Goal: Task Accomplishment & Management: Manage account settings

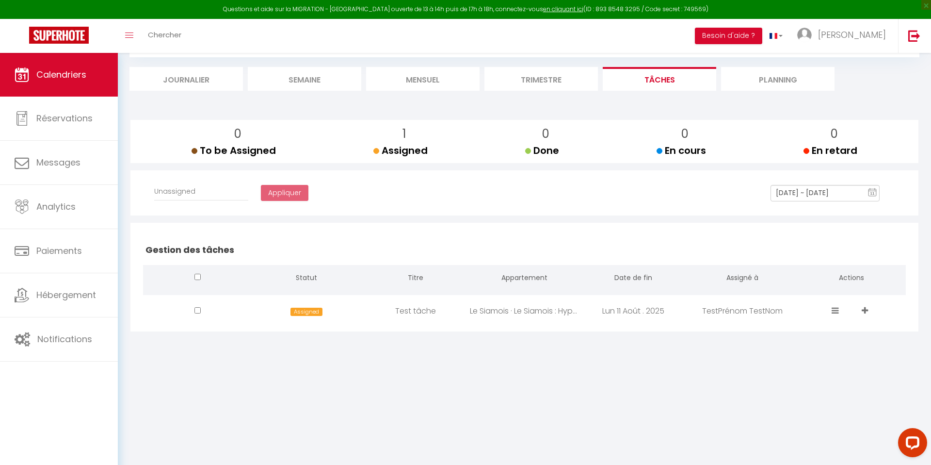
click at [583, 364] on body "Questions et aide sur la MIGRATION - [GEOGRAPHIC_DATA] ouverte de 13 à 14h puis…" at bounding box center [465, 232] width 931 height 465
click at [392, 317] on div "Test tâche" at bounding box center [415, 311] width 109 height 32
select select
checkbox input "false"
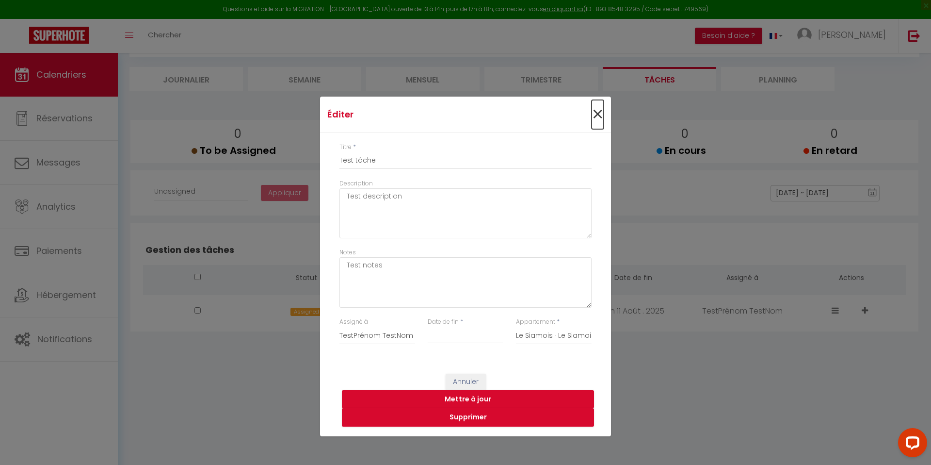
click at [601, 108] on span "×" at bounding box center [598, 114] width 12 height 29
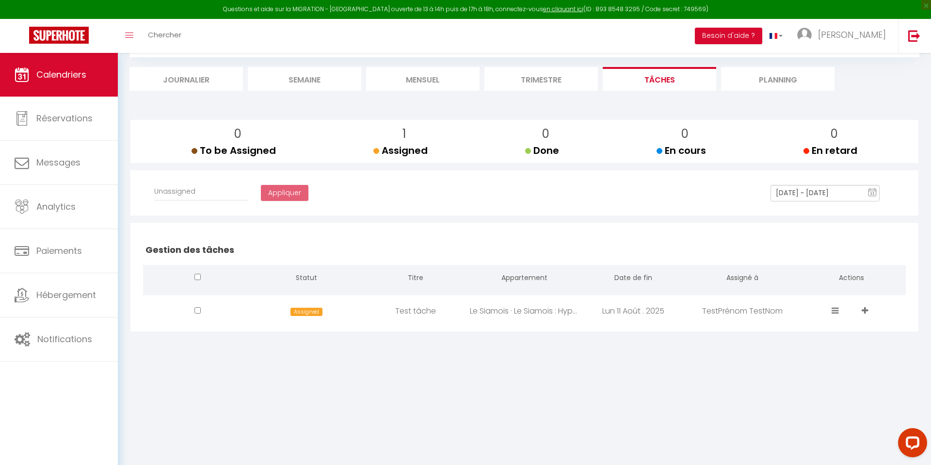
click at [840, 311] on span at bounding box center [837, 310] width 10 height 11
click at [707, 312] on div "TestPrénom TestNom" at bounding box center [742, 311] width 109 height 32
select select
checkbox input "false"
type input "Test tâche"
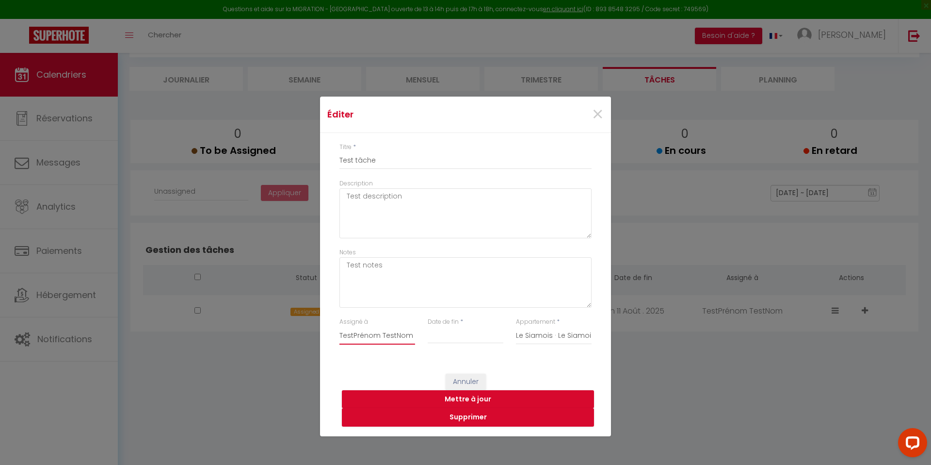
click at [413, 335] on select "Unassigned Chahinaz - [PERSON_NAME] [PERSON_NAME] [PERSON_NAME] BIEN-AIMÉ" at bounding box center [378, 335] width 76 height 18
select select
click at [477, 400] on button "Mettre à jour" at bounding box center [468, 399] width 252 height 18
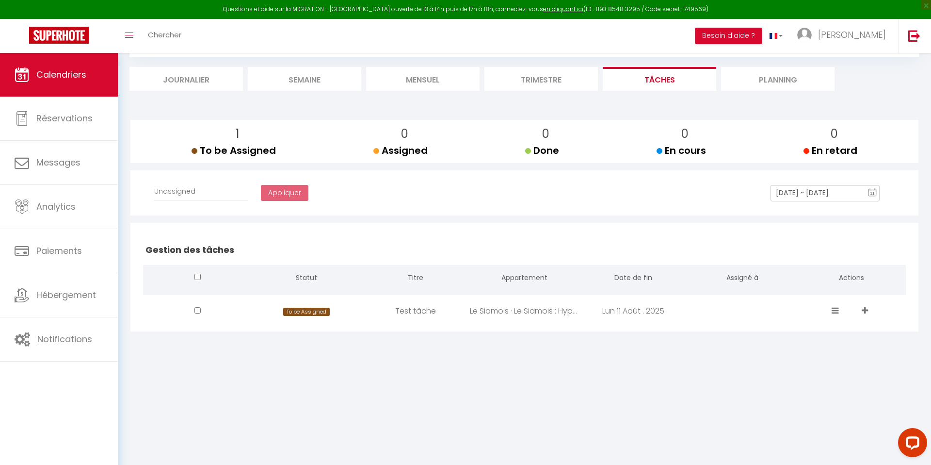
click at [837, 311] on icon at bounding box center [835, 310] width 7 height 8
click at [459, 310] on div "Test tâche" at bounding box center [415, 311] width 109 height 32
select select
checkbox input "false"
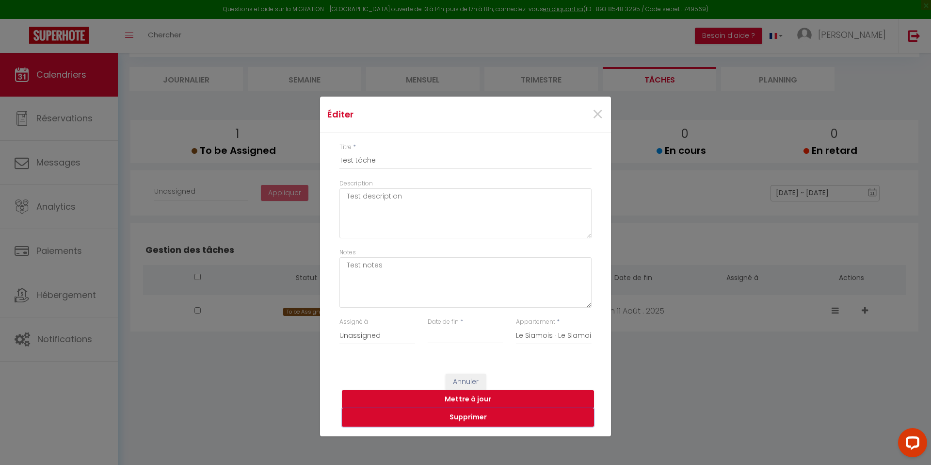
click at [479, 422] on button "Supprimer" at bounding box center [468, 417] width 252 height 18
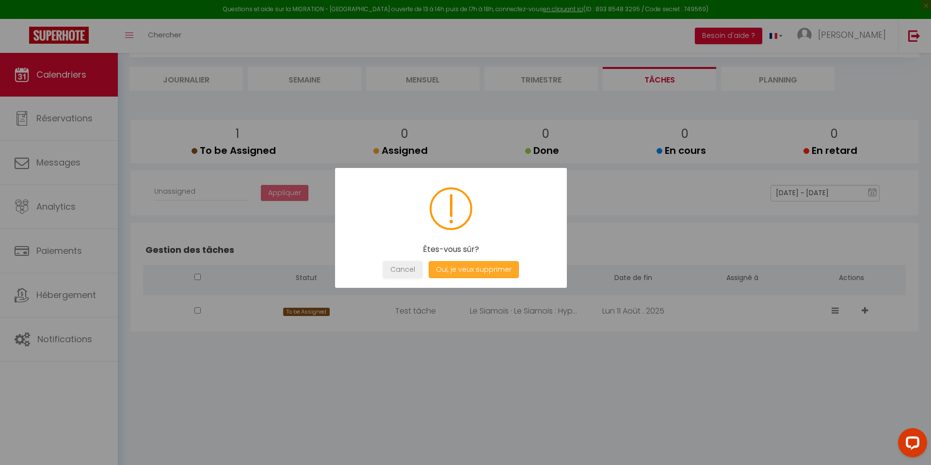
click at [467, 274] on button "Oui, je veux supprimer" at bounding box center [474, 269] width 90 height 17
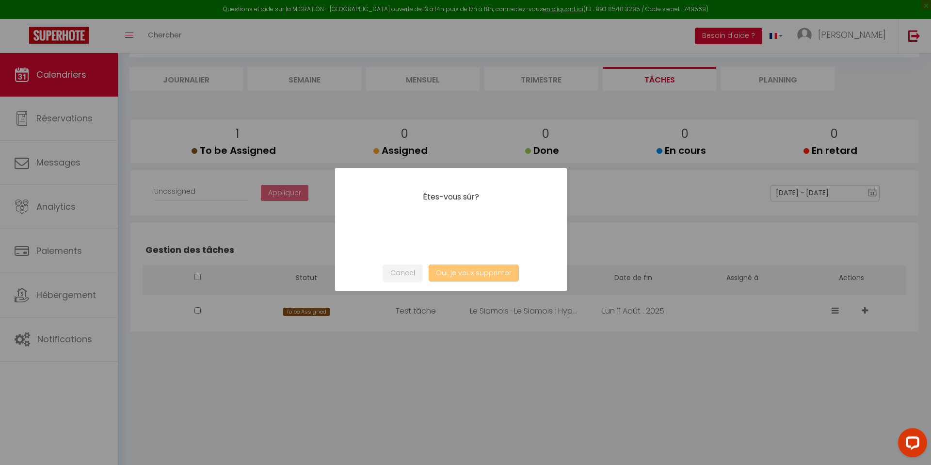
select select
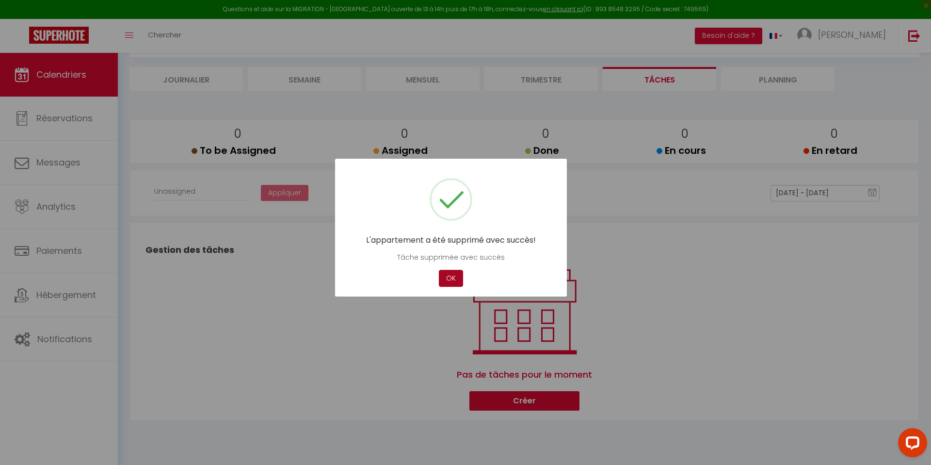
click at [462, 283] on button "OK" at bounding box center [451, 278] width 24 height 17
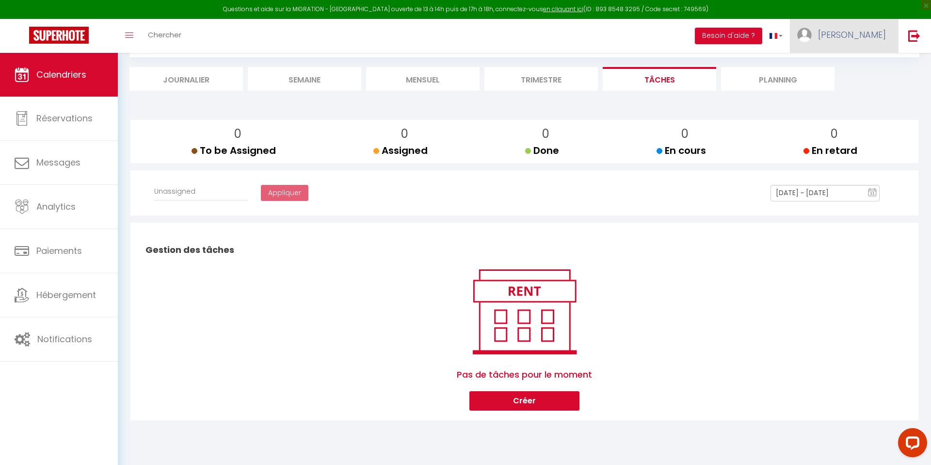
click at [864, 32] on span "[PERSON_NAME]" at bounding box center [852, 35] width 68 height 12
click at [837, 70] on link "Paramètres" at bounding box center [860, 67] width 72 height 16
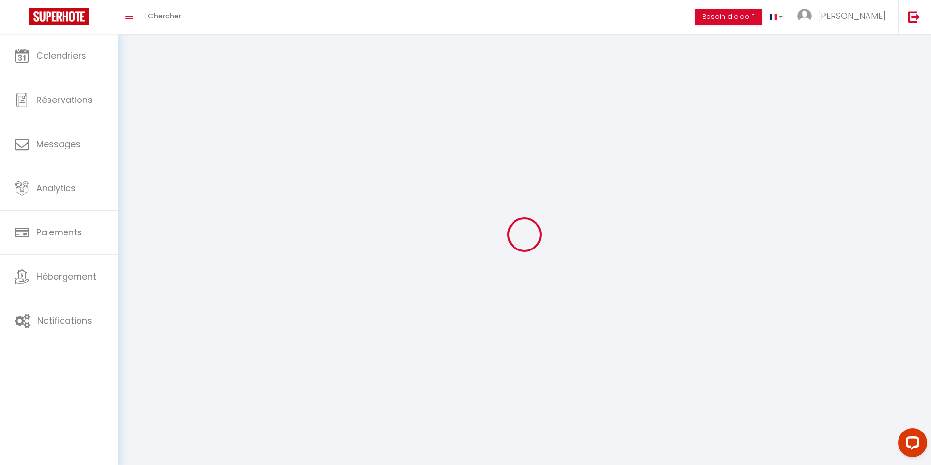
type input "[PERSON_NAME]"
type input "ALZON"
type input "0756993997"
type input "[STREET_ADDRESS]"
type input "75008"
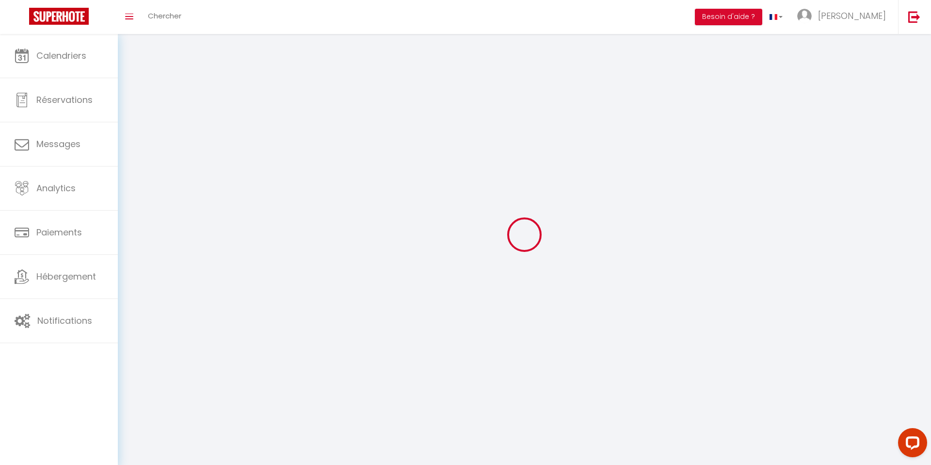
type input "[GEOGRAPHIC_DATA]"
select select "28"
type input "pCltc3wfGkE8ImrJdnsZwZmNi"
type input "CeaFgqqJkfK1vJrqKjuo7xABL"
type input "[URL][DOMAIN_NAME]"
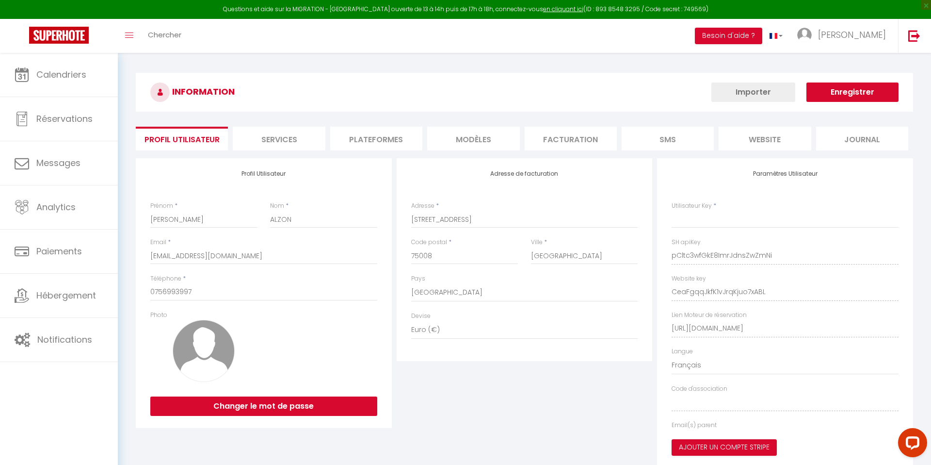
type input "pCltc3wfGkE8ImrJdnsZwZmNi"
type input "CeaFgqqJkfK1vJrqKjuo7xABL"
type input "[URL][DOMAIN_NAME]"
select select "fr"
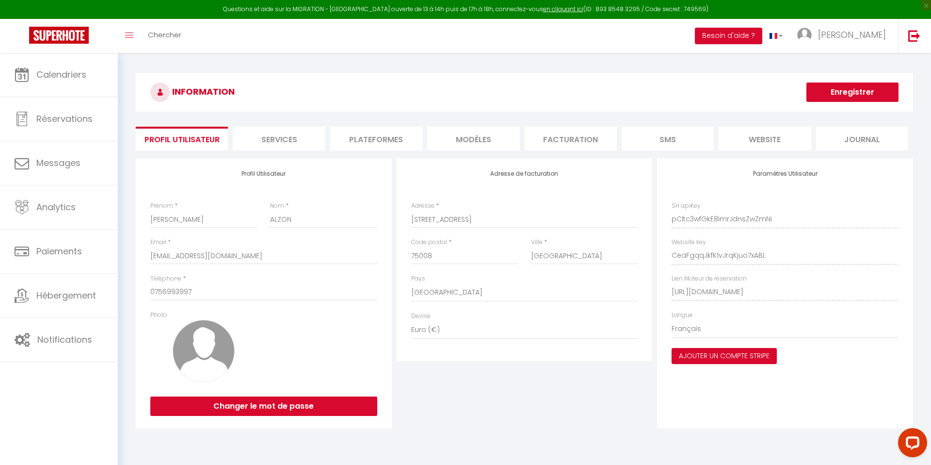
click at [412, 141] on li "Plateformes" at bounding box center [376, 139] width 92 height 24
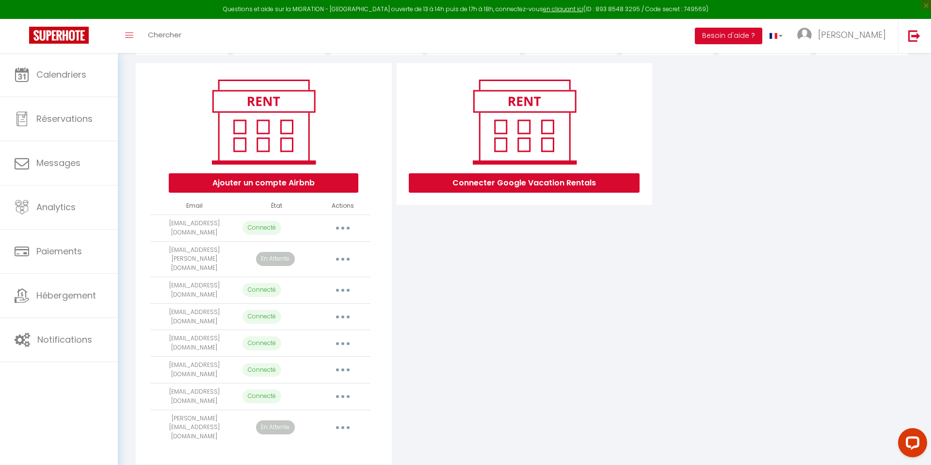
scroll to position [97, 0]
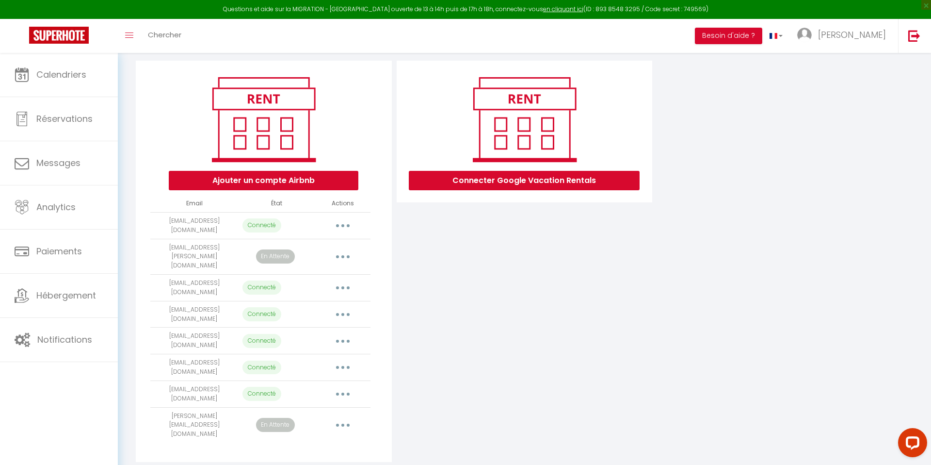
click at [344, 313] on icon "button" at bounding box center [342, 314] width 3 height 3
click at [321, 328] on link "Importer les appartements" at bounding box center [299, 336] width 107 height 16
select select
select select "69529"
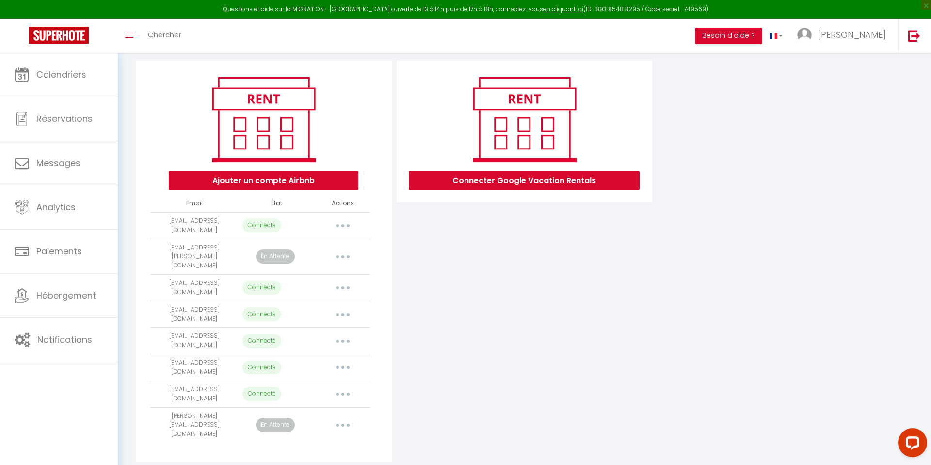
select select "69530"
select select "69531"
select select "69532"
select select "69533"
select select "69534"
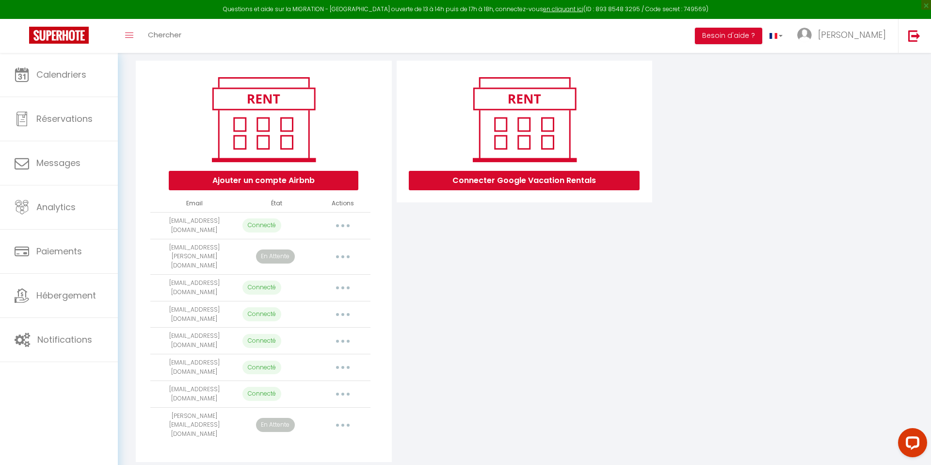
select select "69535"
select select "69536"
select select "69537"
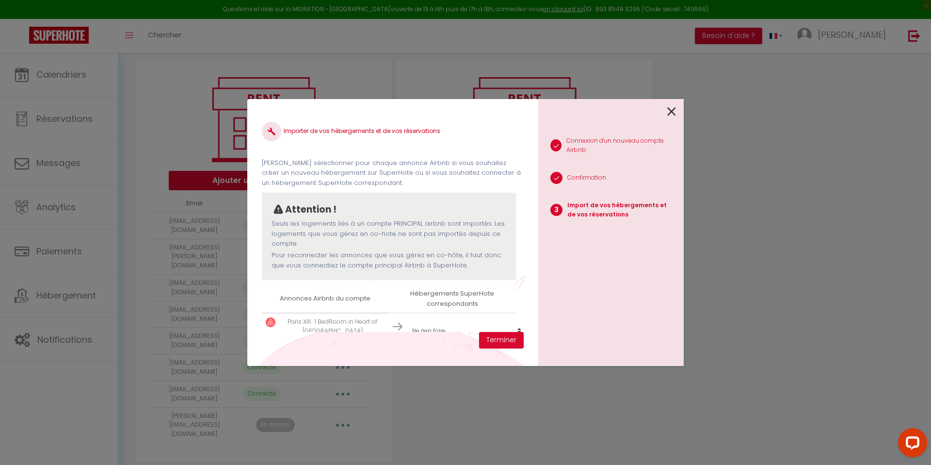
click at [668, 115] on icon at bounding box center [671, 111] width 9 height 15
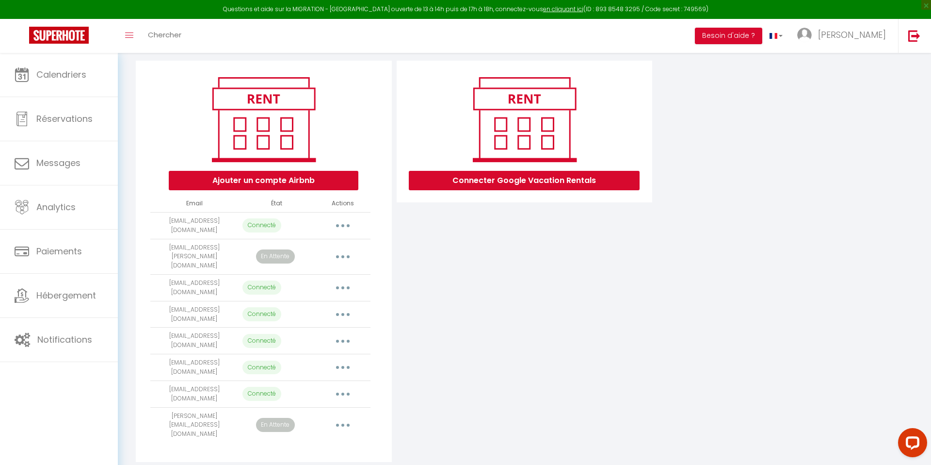
click at [333, 307] on button "button" at bounding box center [342, 315] width 27 height 16
click at [310, 329] on link "Importer les appartements" at bounding box center [299, 336] width 107 height 16
select select
select select "69529"
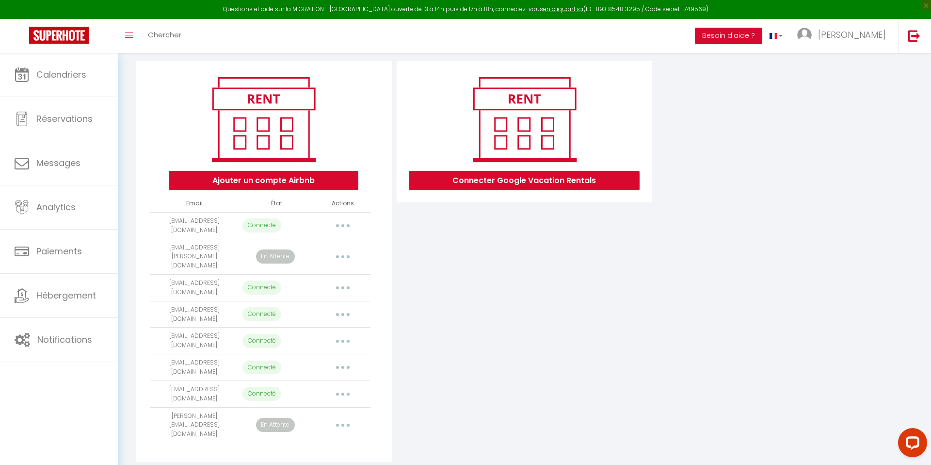
select select "69530"
select select "69531"
select select "69532"
select select "69533"
select select "69534"
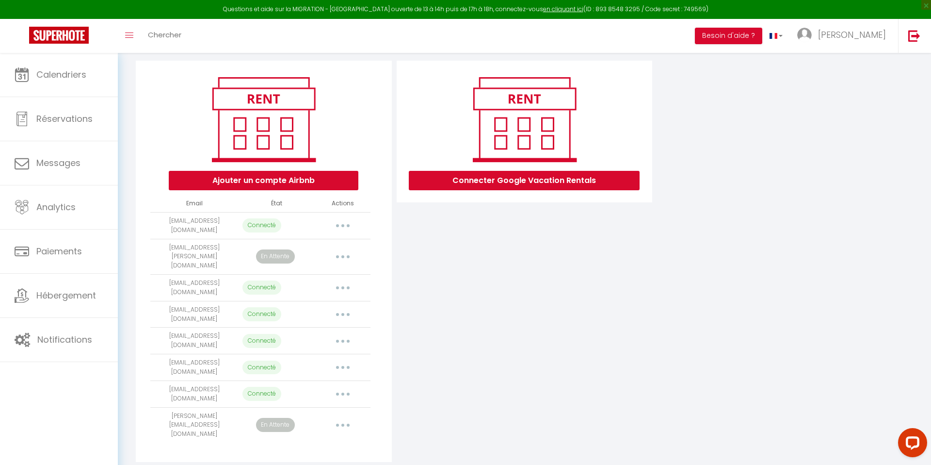
select select "69535"
select select "69536"
select select "69537"
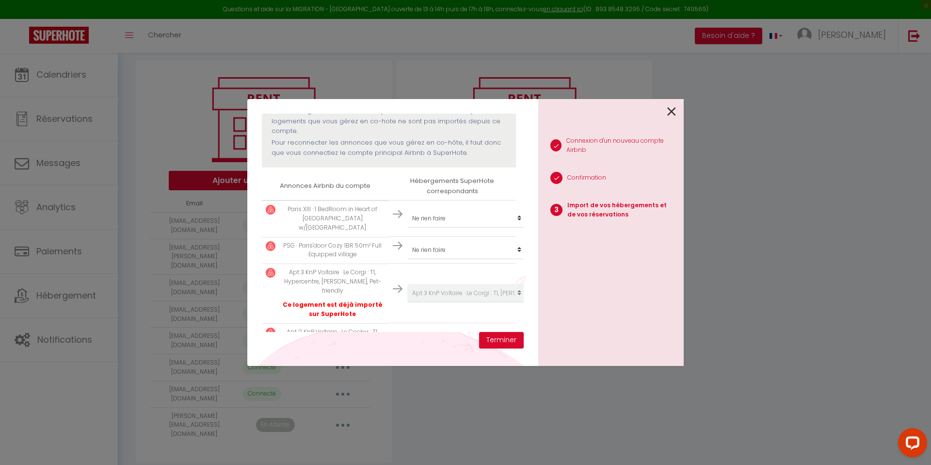
scroll to position [120, 0]
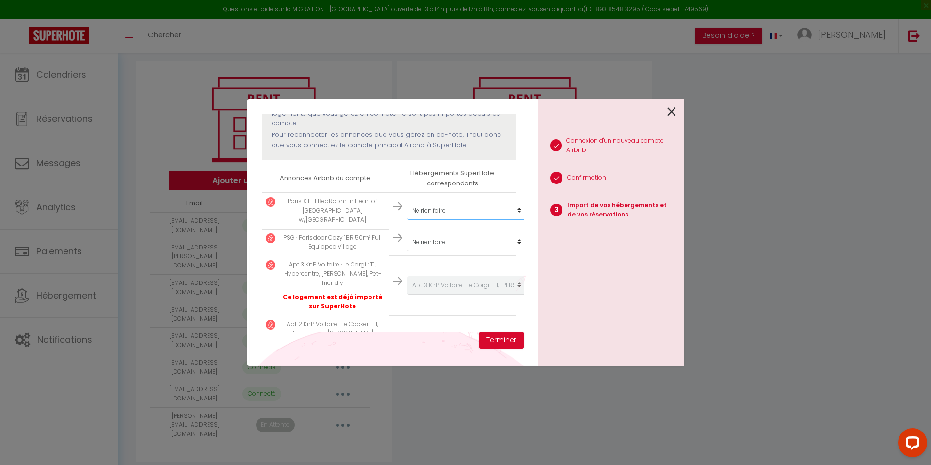
click at [440, 209] on select "Créer un nouveau hébergement Ne rien faire Le Malinois · Le Malinois : grand, c…" at bounding box center [466, 210] width 119 height 18
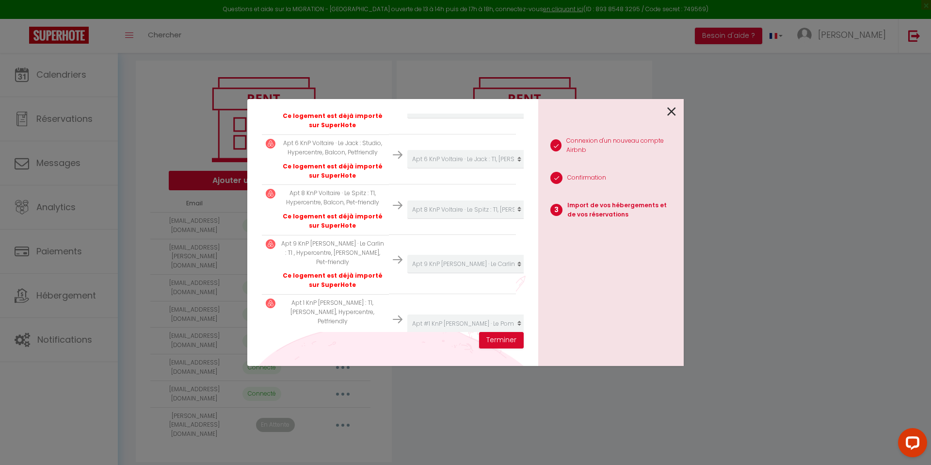
scroll to position [493, 0]
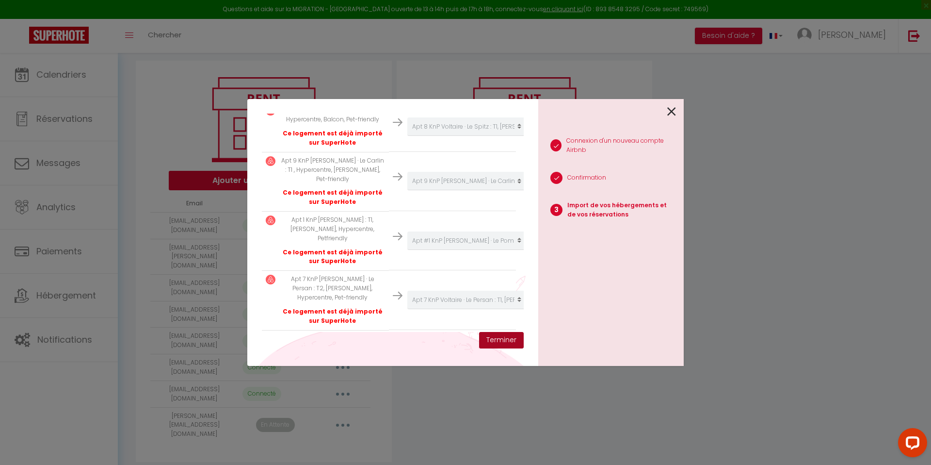
click at [501, 343] on button "Terminer" at bounding box center [501, 340] width 45 height 16
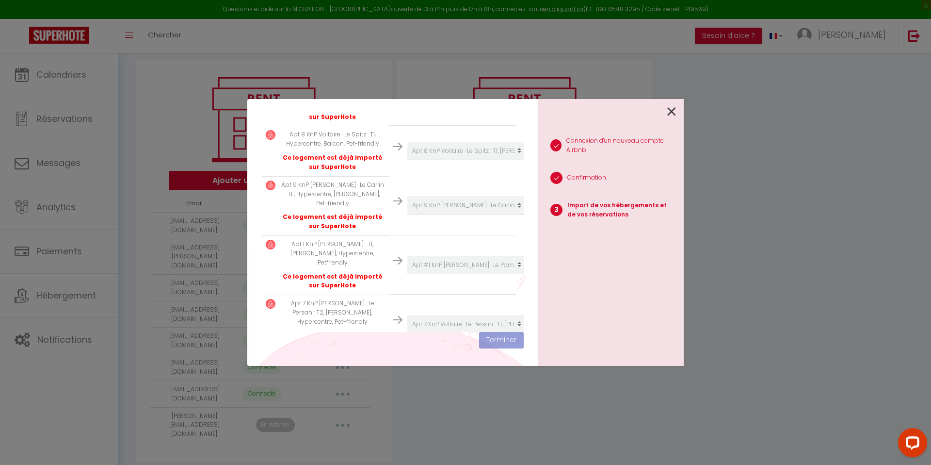
scroll to position [518, 0]
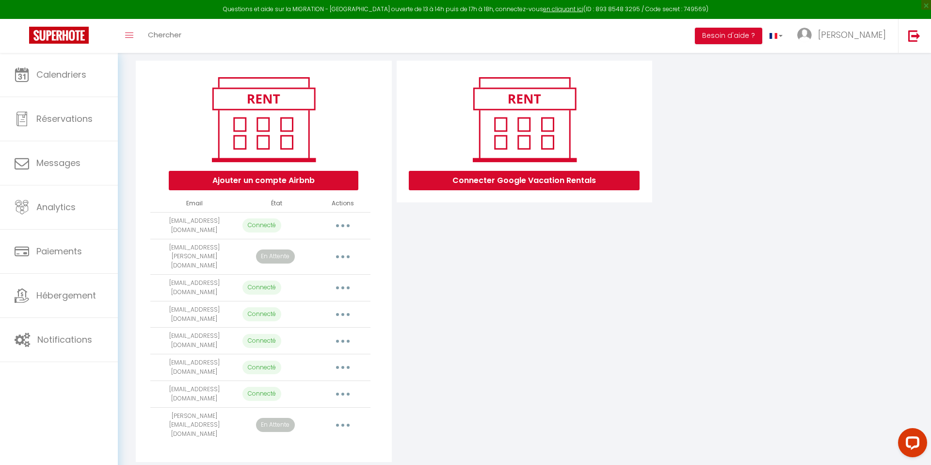
click at [346, 307] on button "button" at bounding box center [342, 315] width 27 height 16
click at [302, 328] on link "Importer les appartements" at bounding box center [299, 336] width 107 height 16
select select
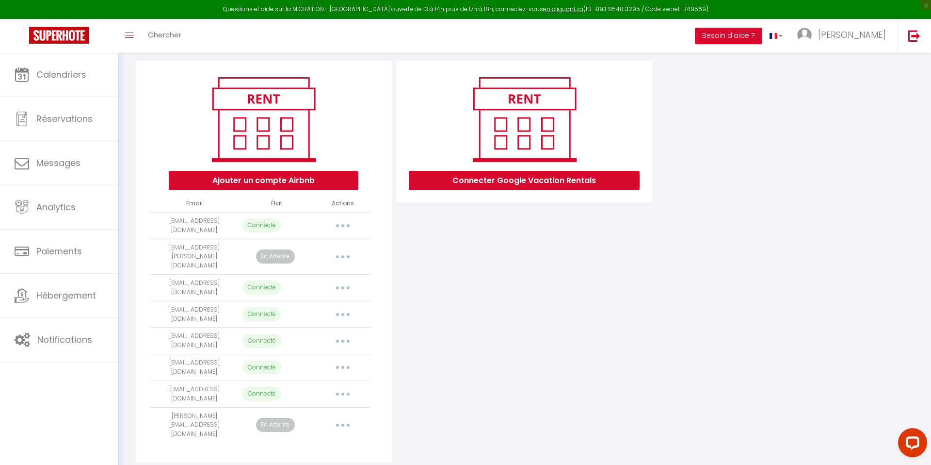
select select "69529"
select select "69530"
select select "69531"
select select "69532"
select select "69533"
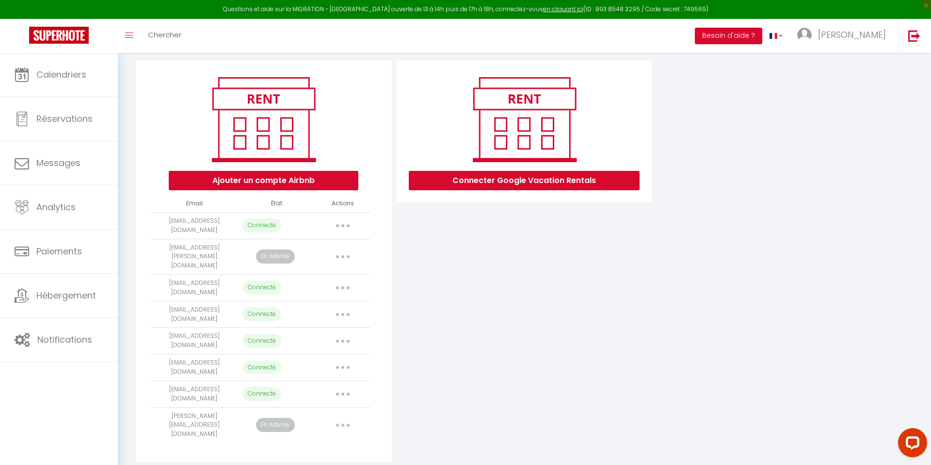
select select "69534"
select select "69535"
select select "69536"
select select "69537"
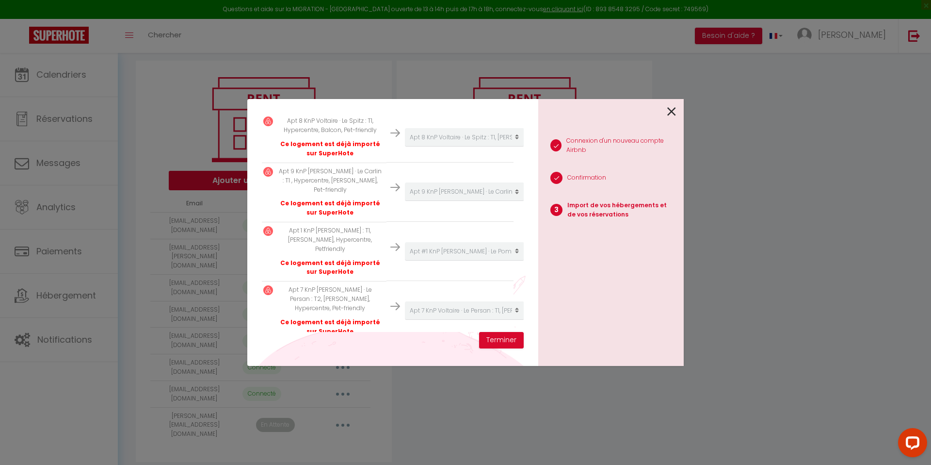
scroll to position [493, 2]
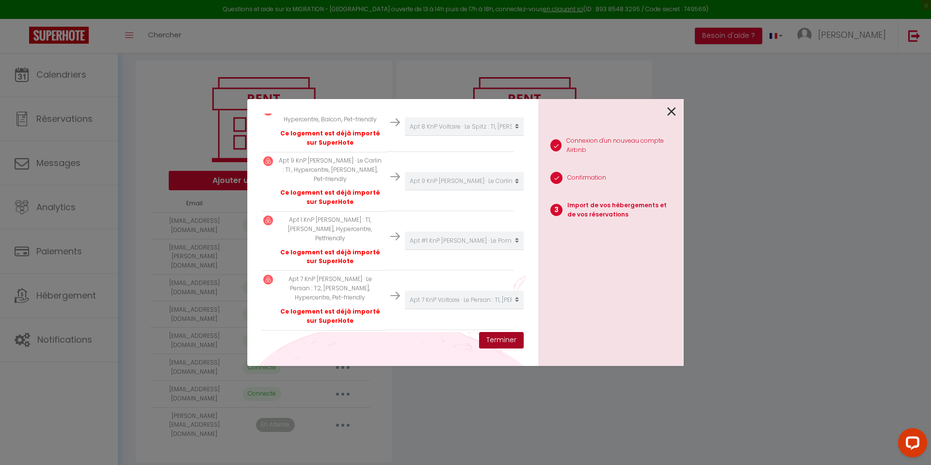
click at [505, 337] on button "Terminer" at bounding box center [501, 340] width 45 height 16
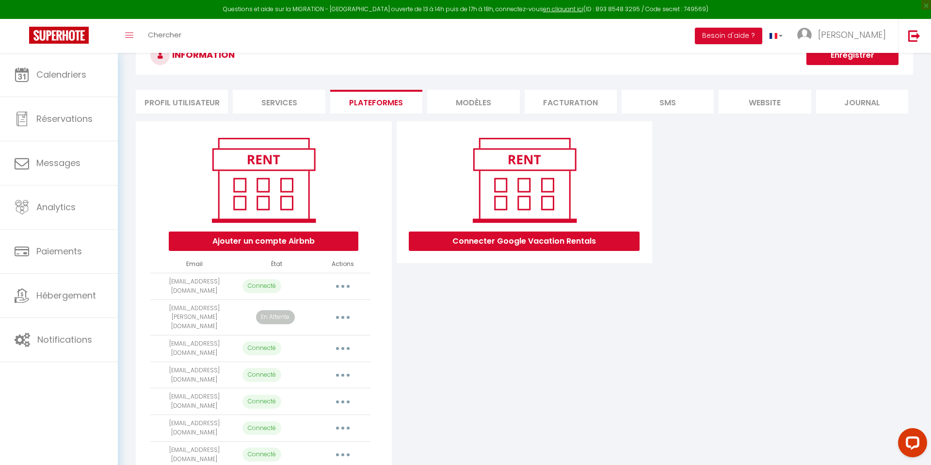
scroll to position [0, 0]
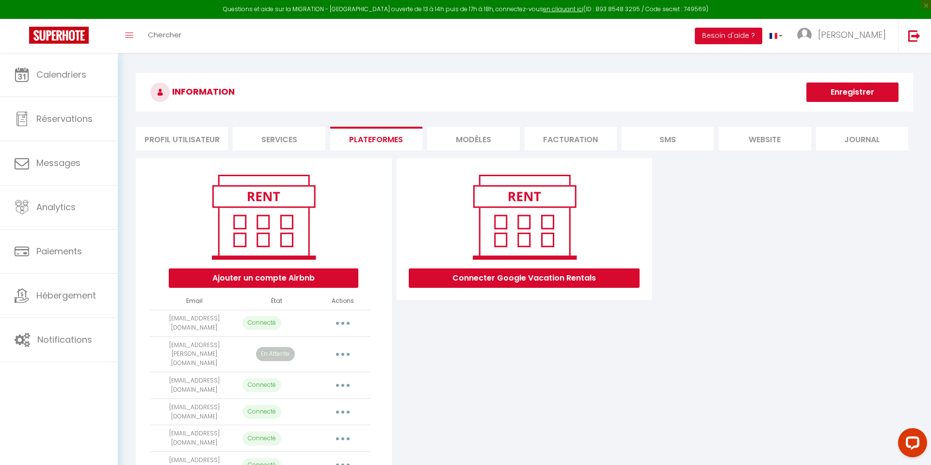
click at [860, 95] on button "Enregistrer" at bounding box center [853, 91] width 92 height 19
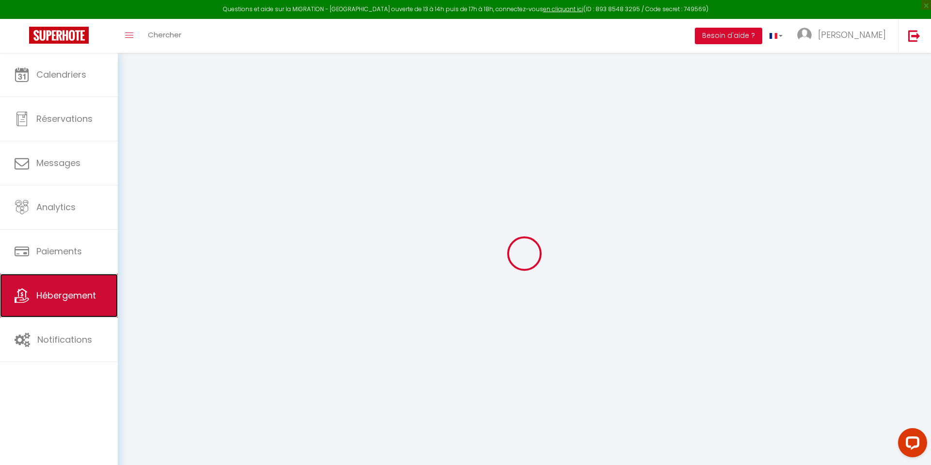
click at [81, 306] on link "Hébergement" at bounding box center [59, 296] width 118 height 44
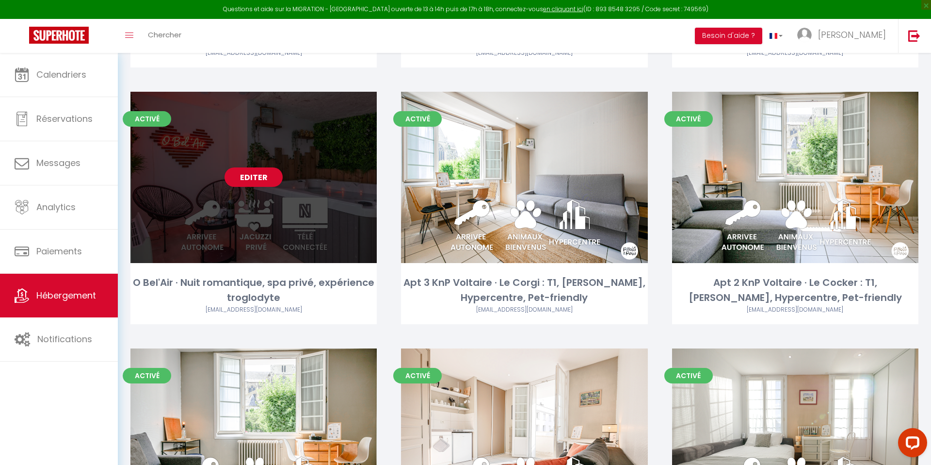
scroll to position [291, 0]
